Goal: Navigation & Orientation: Find specific page/section

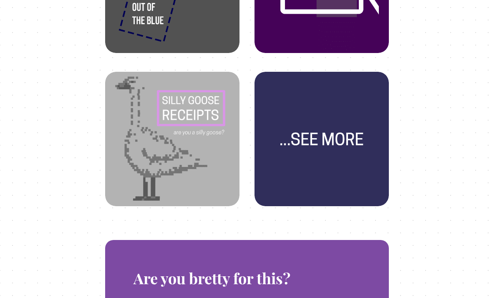
scroll to position [543, 0]
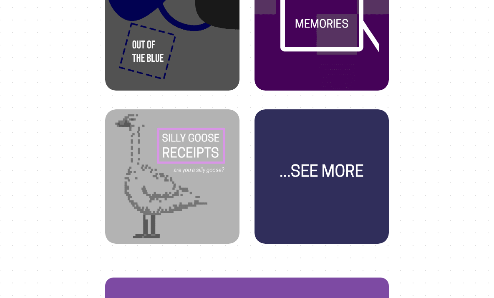
click at [329, 168] on img at bounding box center [321, 170] width 114 height 114
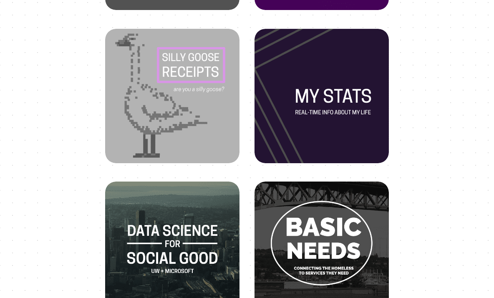
scroll to position [426, 0]
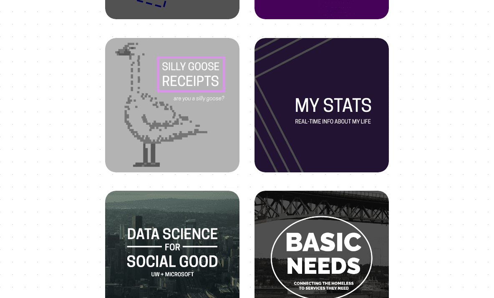
click at [171, 249] on img at bounding box center [172, 252] width 114 height 114
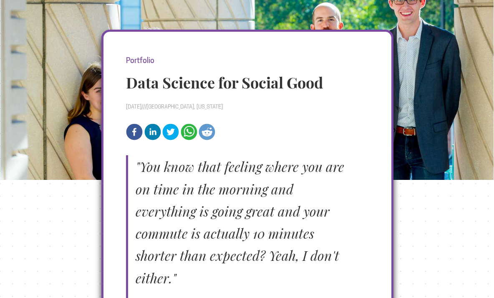
scroll to position [24, 0]
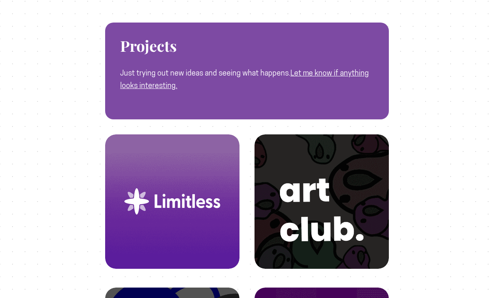
scroll to position [426, 0]
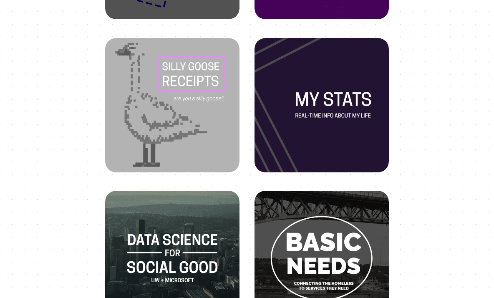
click at [339, 103] on img at bounding box center [321, 99] width 114 height 114
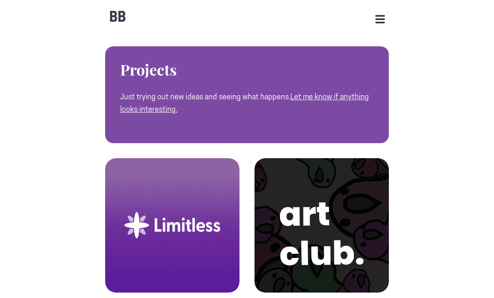
scroll to position [1, 0]
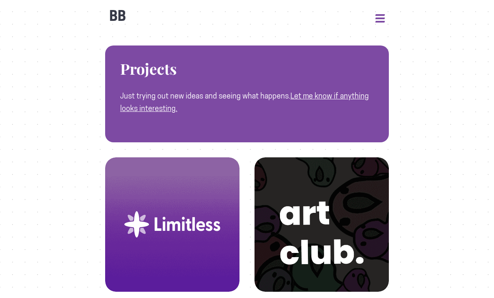
click at [379, 20] on button "Open Menu" at bounding box center [379, 18] width 9 height 8
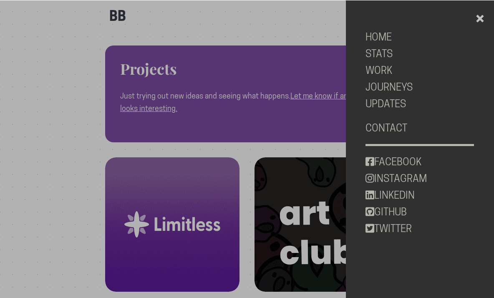
click at [171, 219] on div at bounding box center [247, 149] width 494 height 298
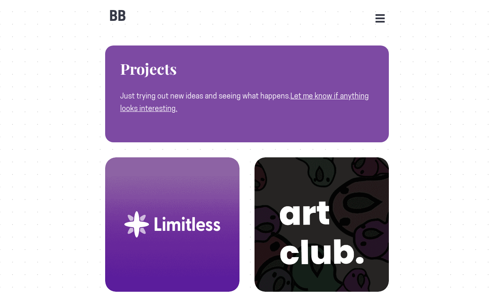
click at [170, 219] on img at bounding box center [172, 224] width 114 height 114
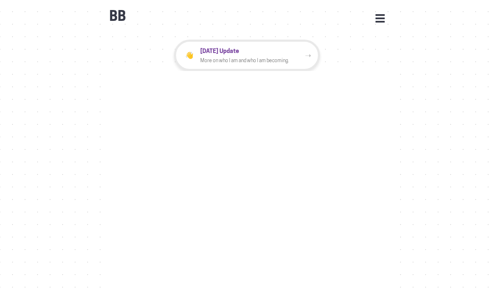
scroll to position [543, 0]
